Goal: Navigation & Orientation: Go to known website

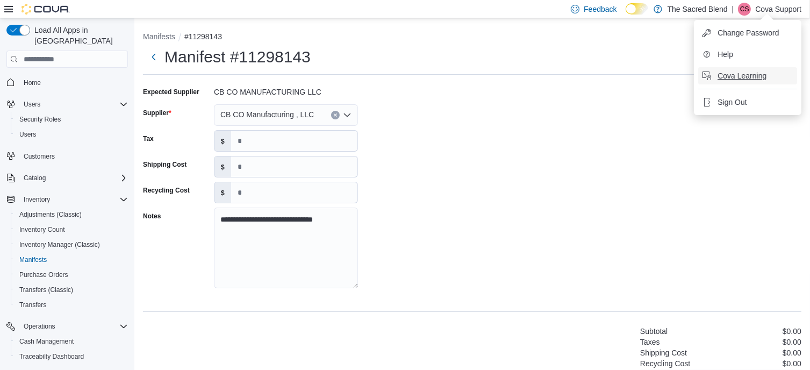
scroll to position [126, 0]
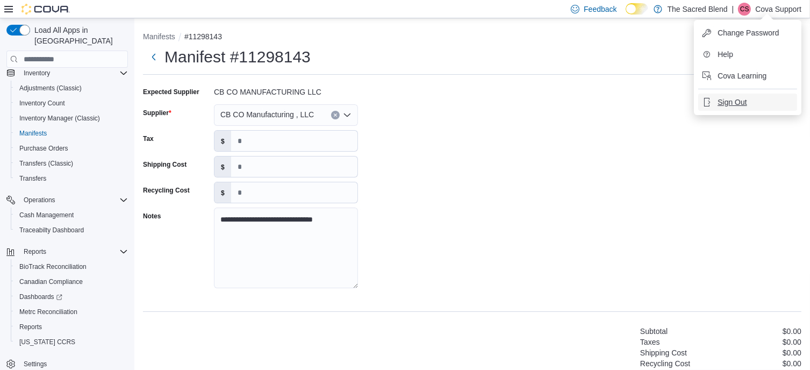
click at [731, 103] on span "Sign Out" at bounding box center [731, 102] width 29 height 11
